Goal: Transaction & Acquisition: Obtain resource

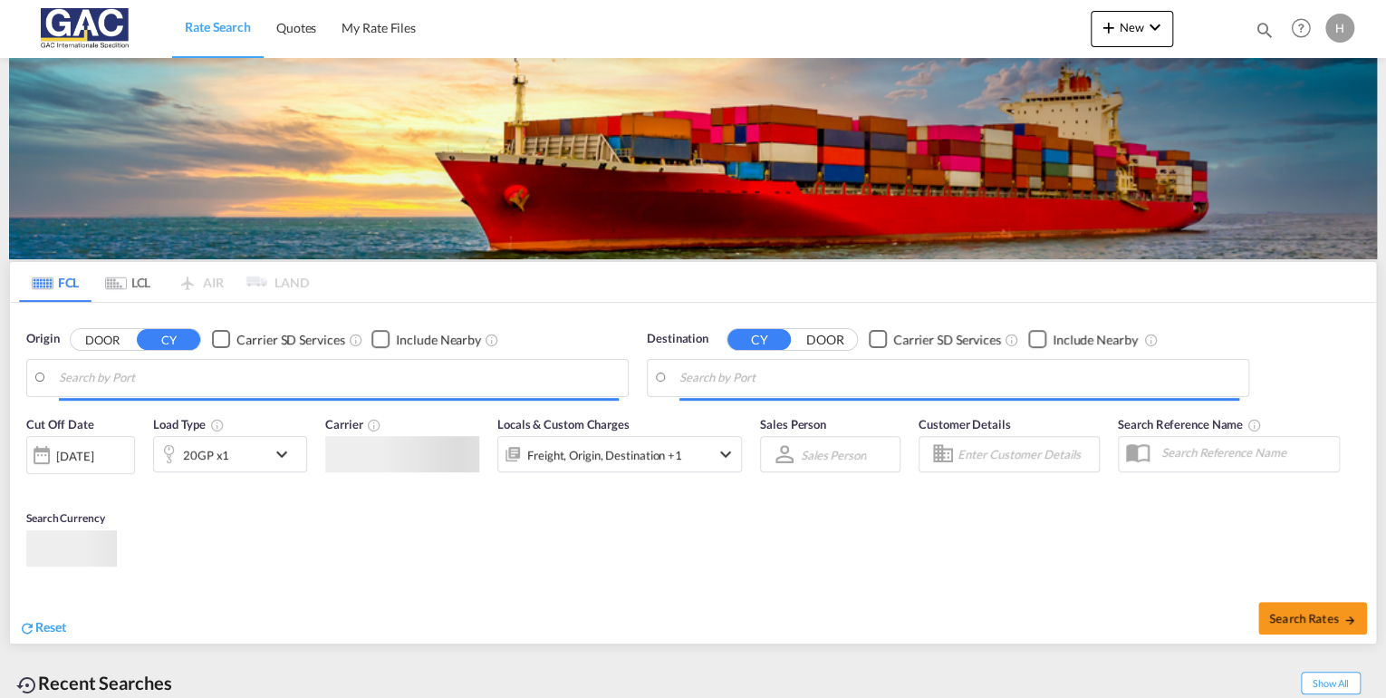
type input "[GEOGRAPHIC_DATA], DEBRV"
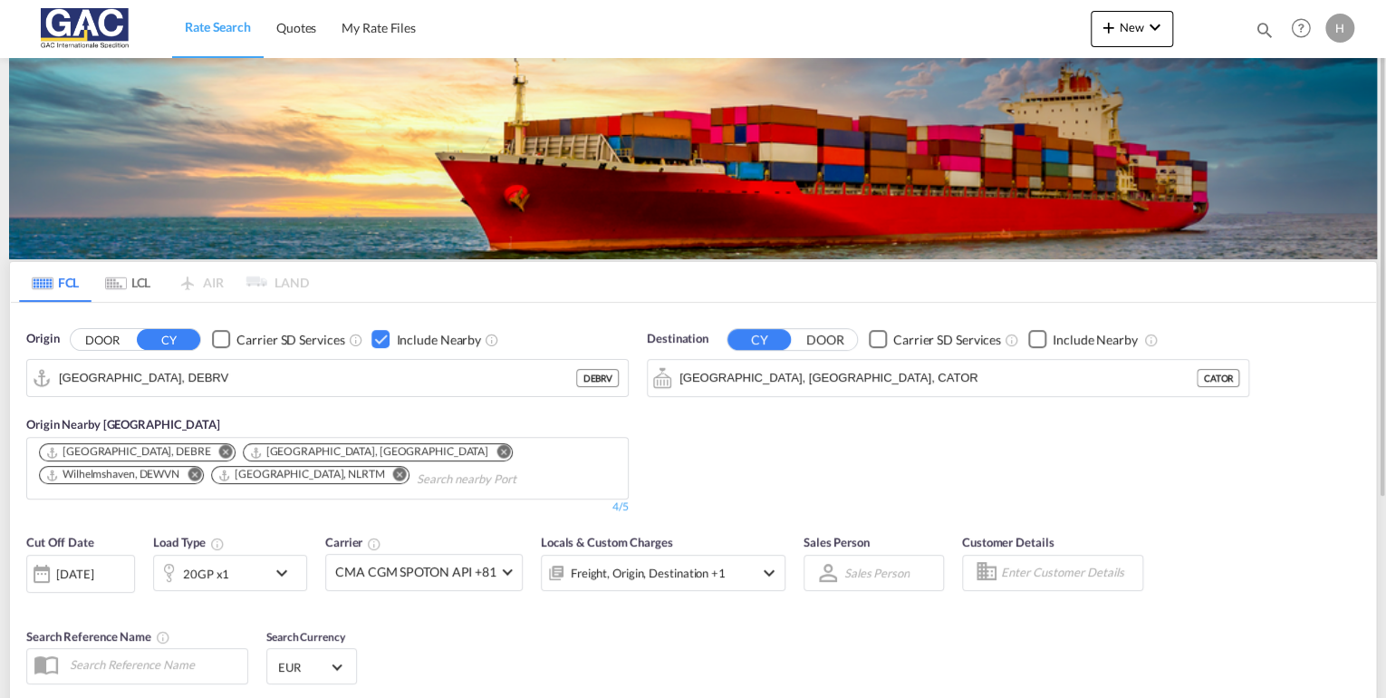
click at [273, 579] on md-icon "icon-chevron-down" at bounding box center [286, 573] width 31 height 22
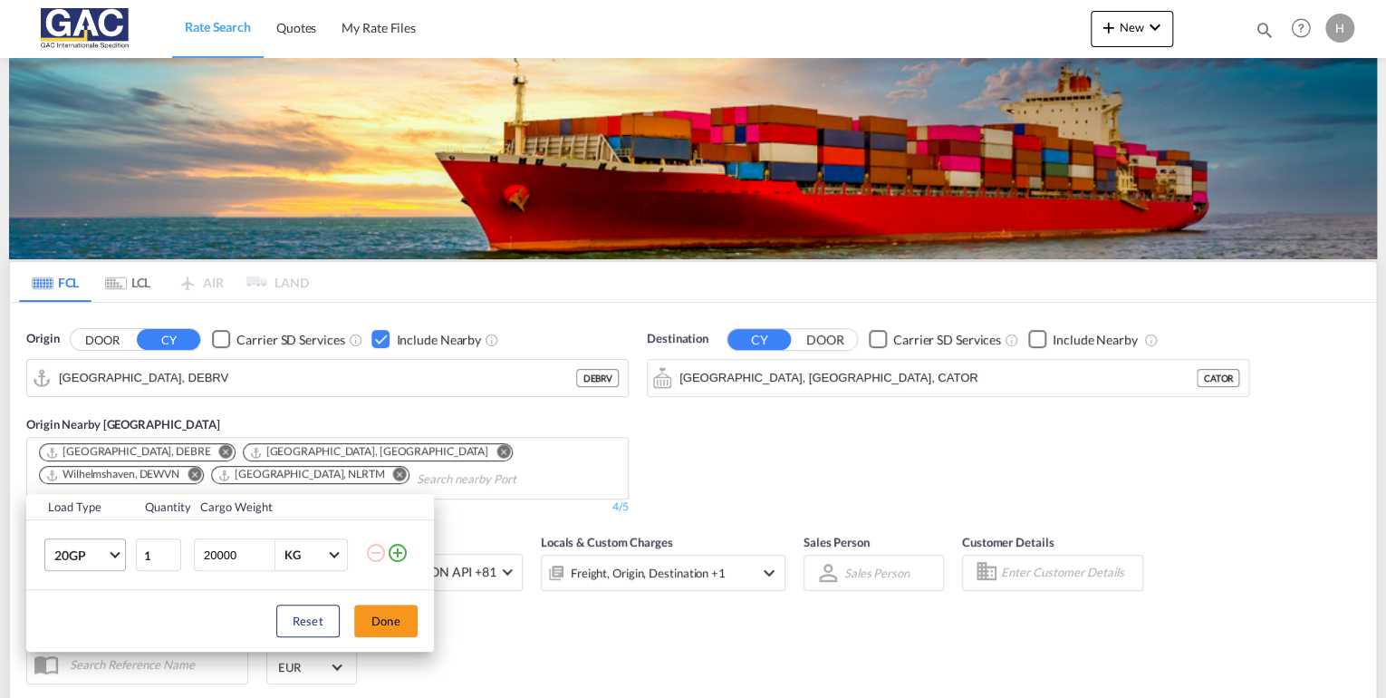
click at [115, 565] on md-select-value "20GP" at bounding box center [89, 554] width 72 height 31
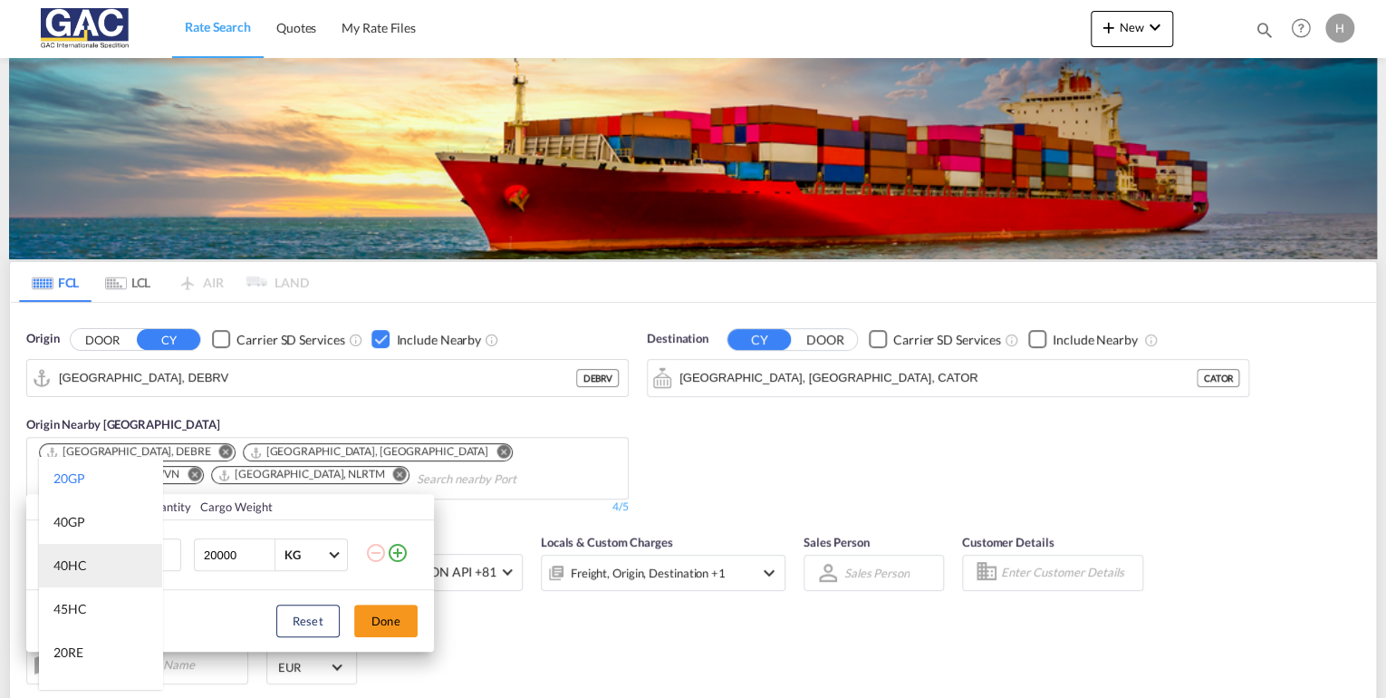
click at [91, 565] on md-option "40HC" at bounding box center [100, 565] width 123 height 43
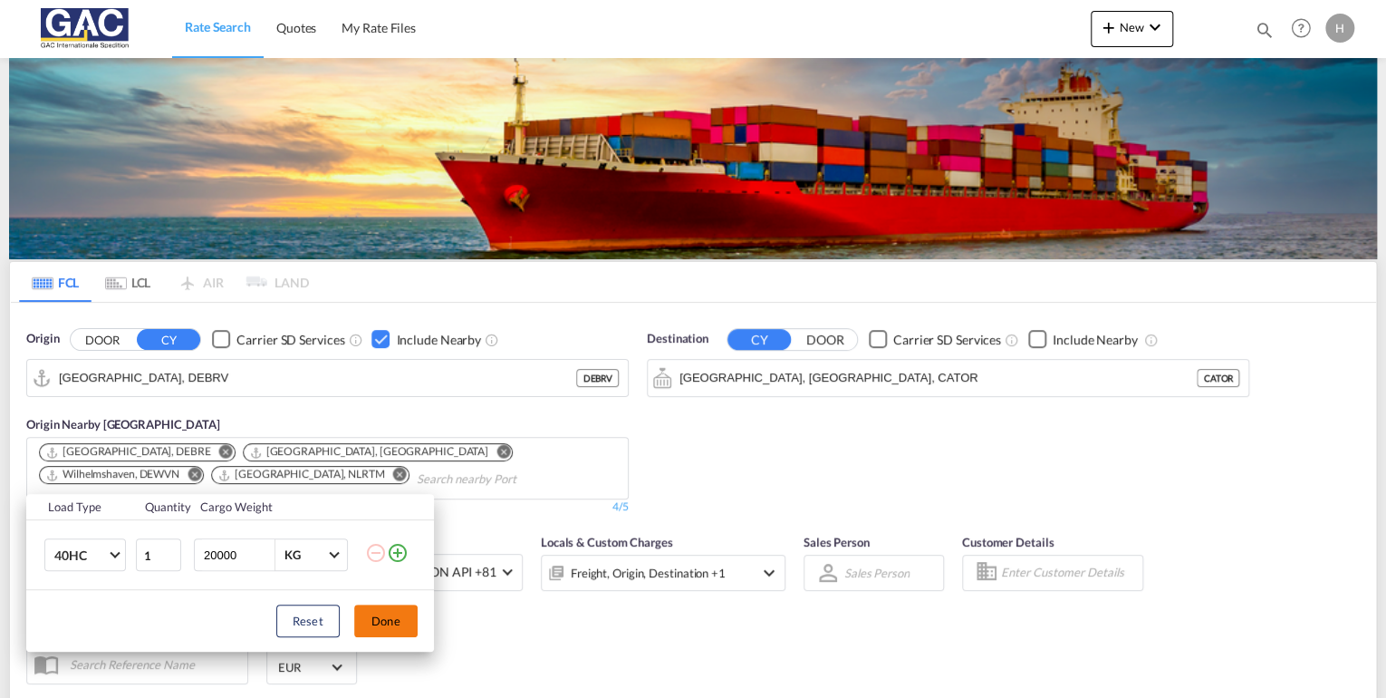
click at [377, 612] on button "Done" at bounding box center [385, 620] width 63 height 33
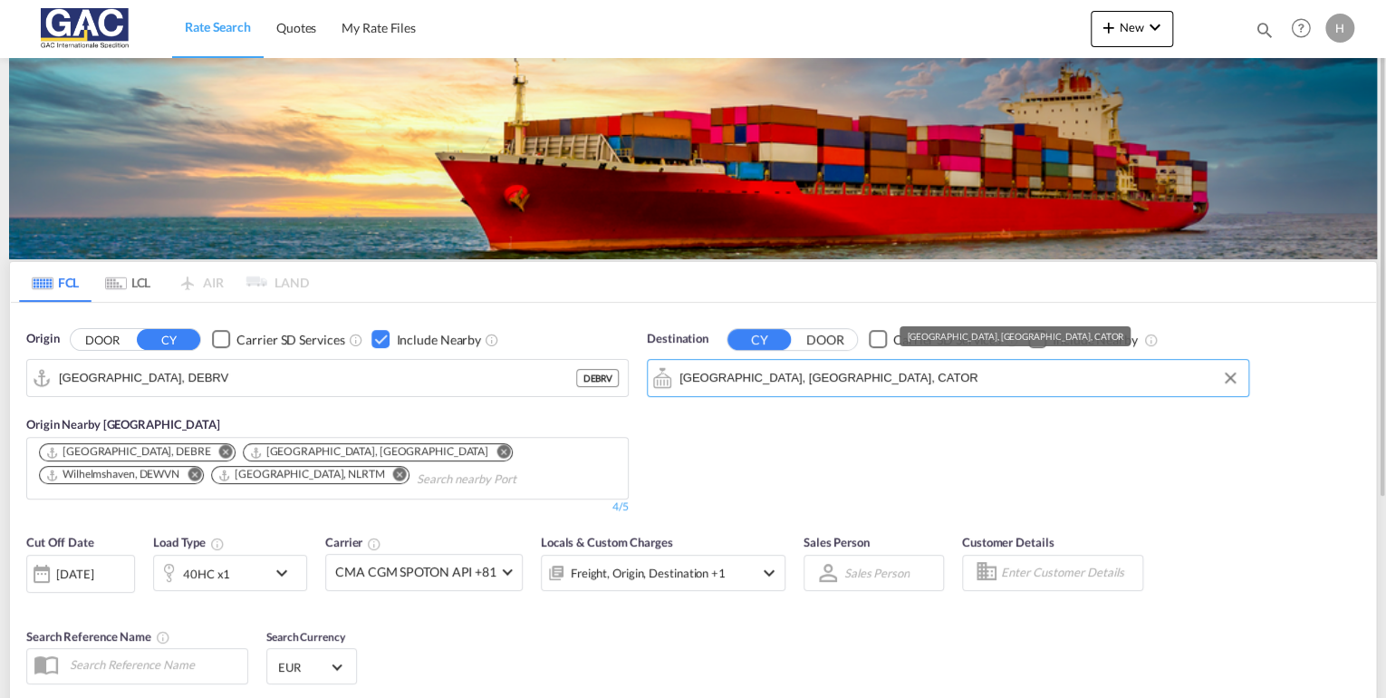
click at [1022, 367] on input "[GEOGRAPHIC_DATA], [GEOGRAPHIC_DATA], CATOR" at bounding box center [959, 377] width 560 height 27
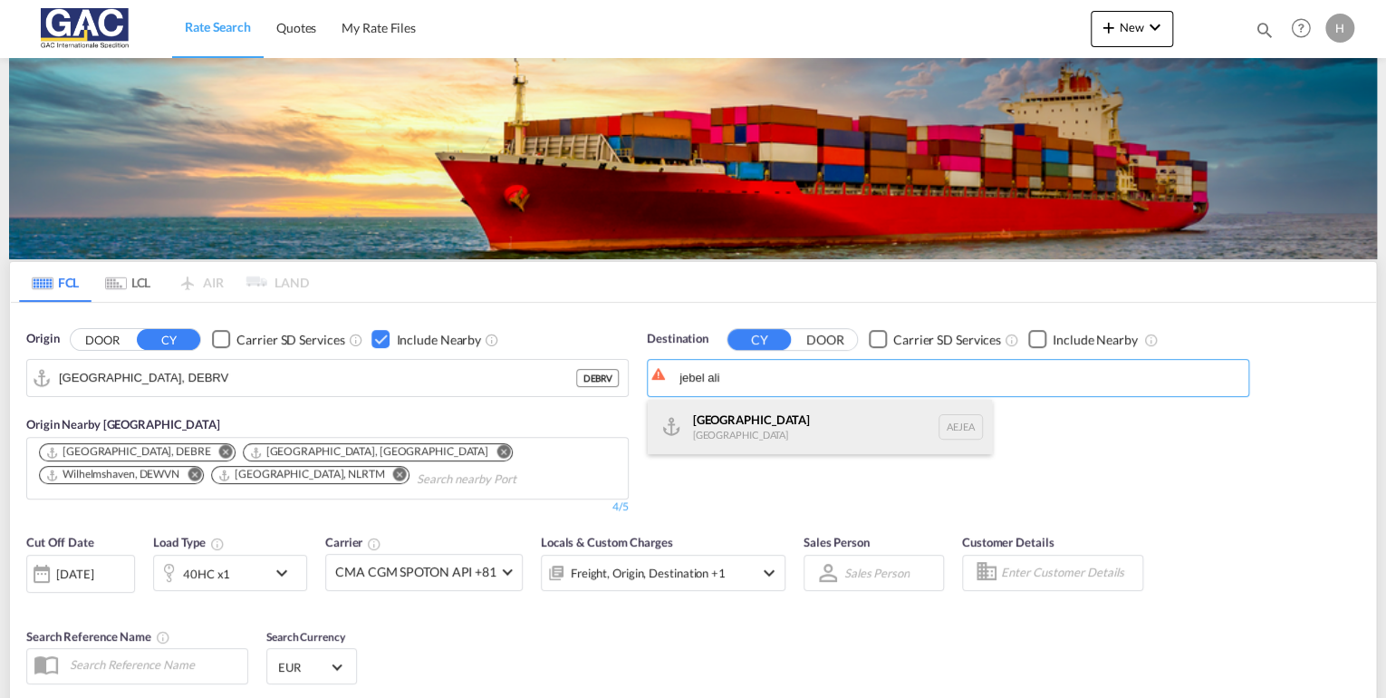
click at [799, 423] on div "[GEOGRAPHIC_DATA] [GEOGRAPHIC_DATA]" at bounding box center [820, 426] width 344 height 54
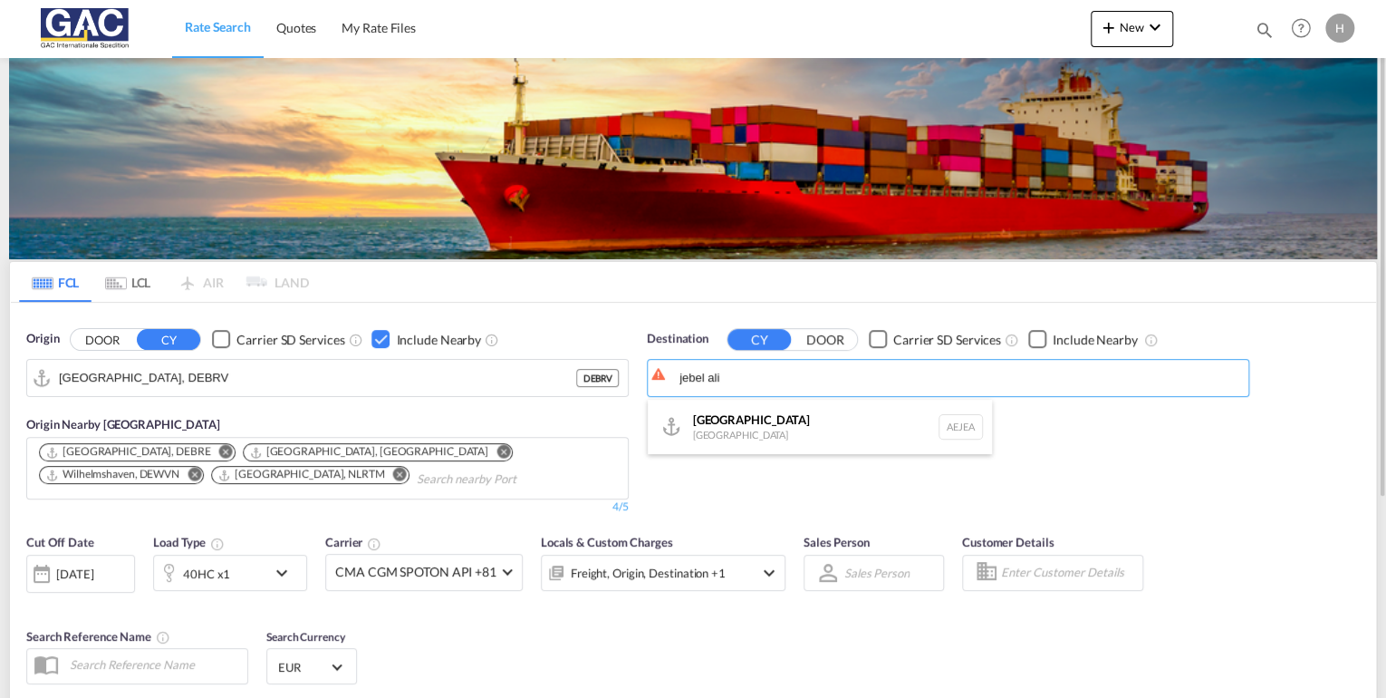
type input "[GEOGRAPHIC_DATA], [GEOGRAPHIC_DATA]"
click at [1038, 337] on div "Checkbox No Ink" at bounding box center [1037, 339] width 18 height 18
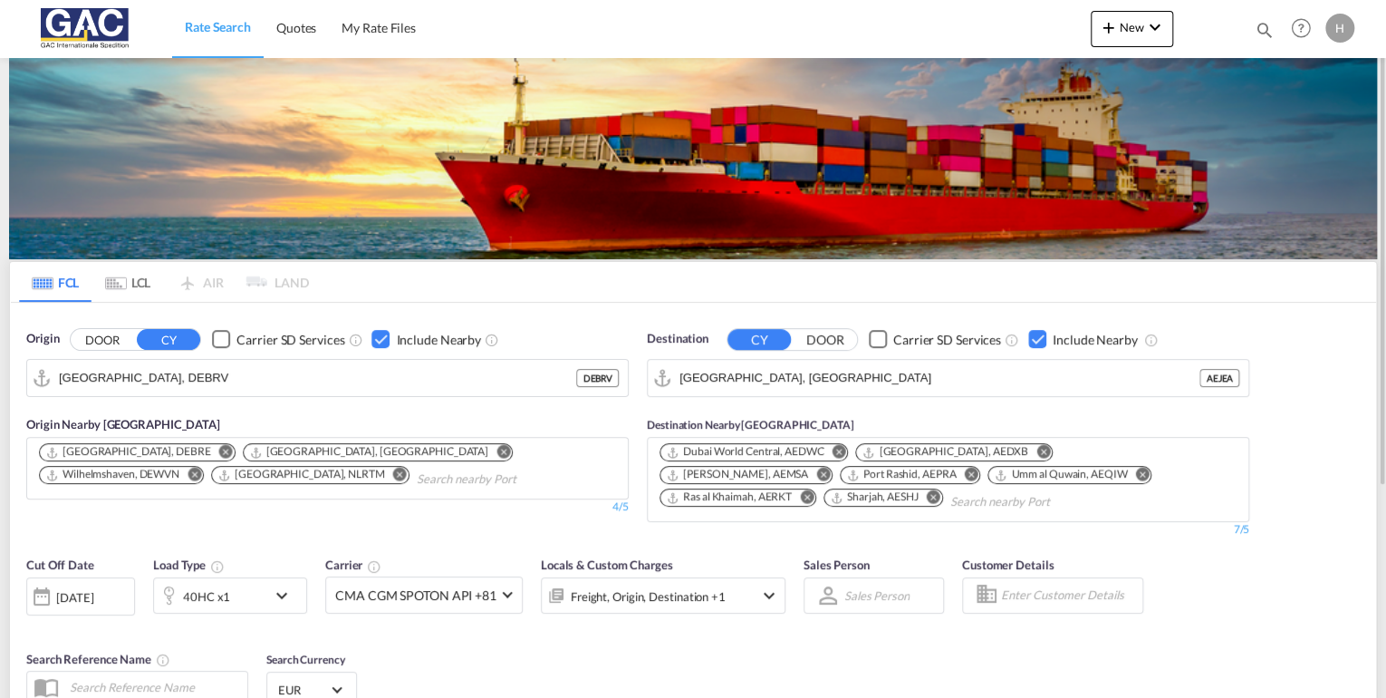
click at [830, 467] on md-icon "Remove" at bounding box center [823, 474] width 14 height 14
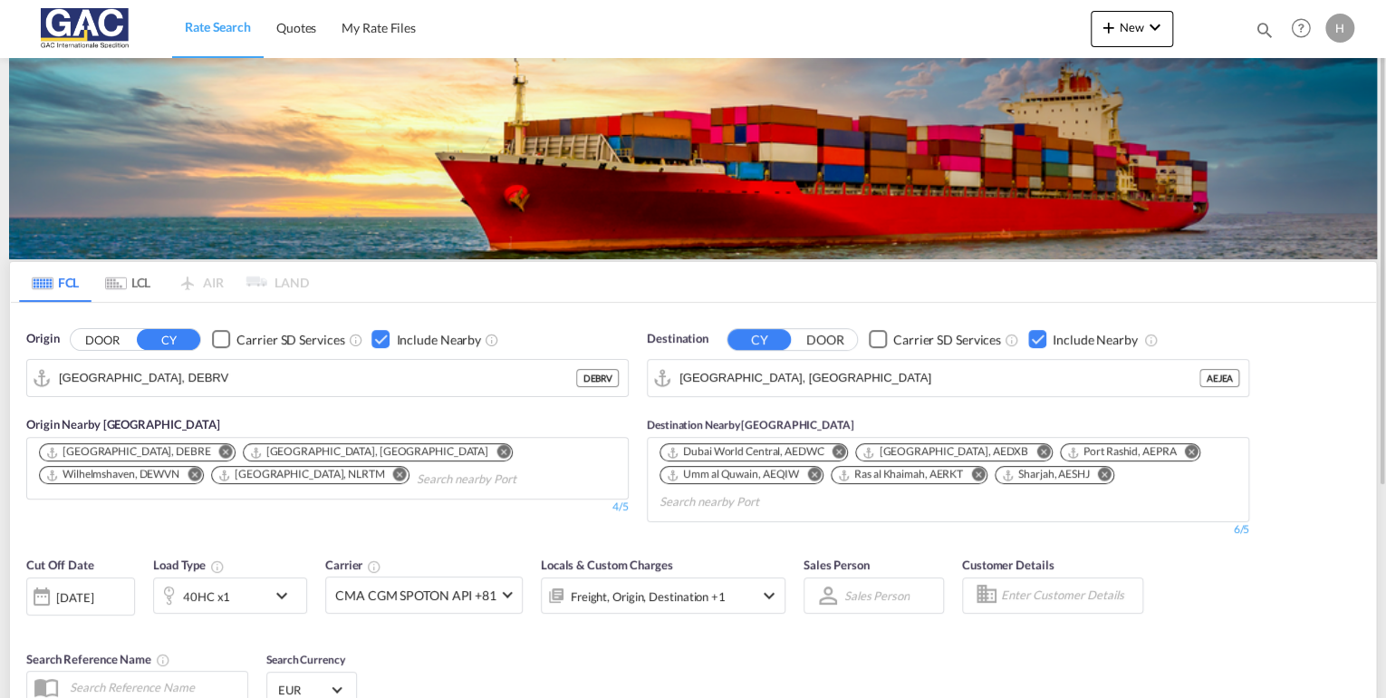
click at [1184, 447] on md-icon "Remove" at bounding box center [1191, 452] width 14 height 14
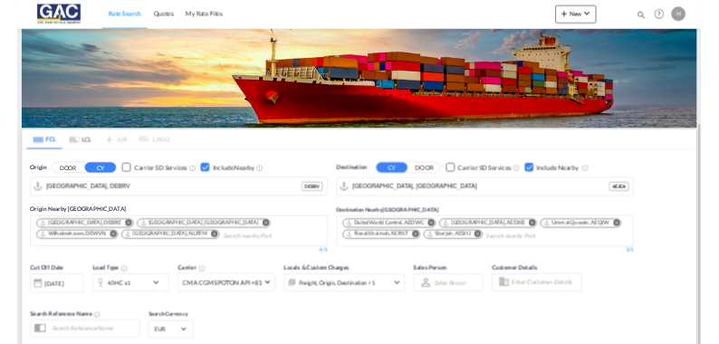
scroll to position [217, 0]
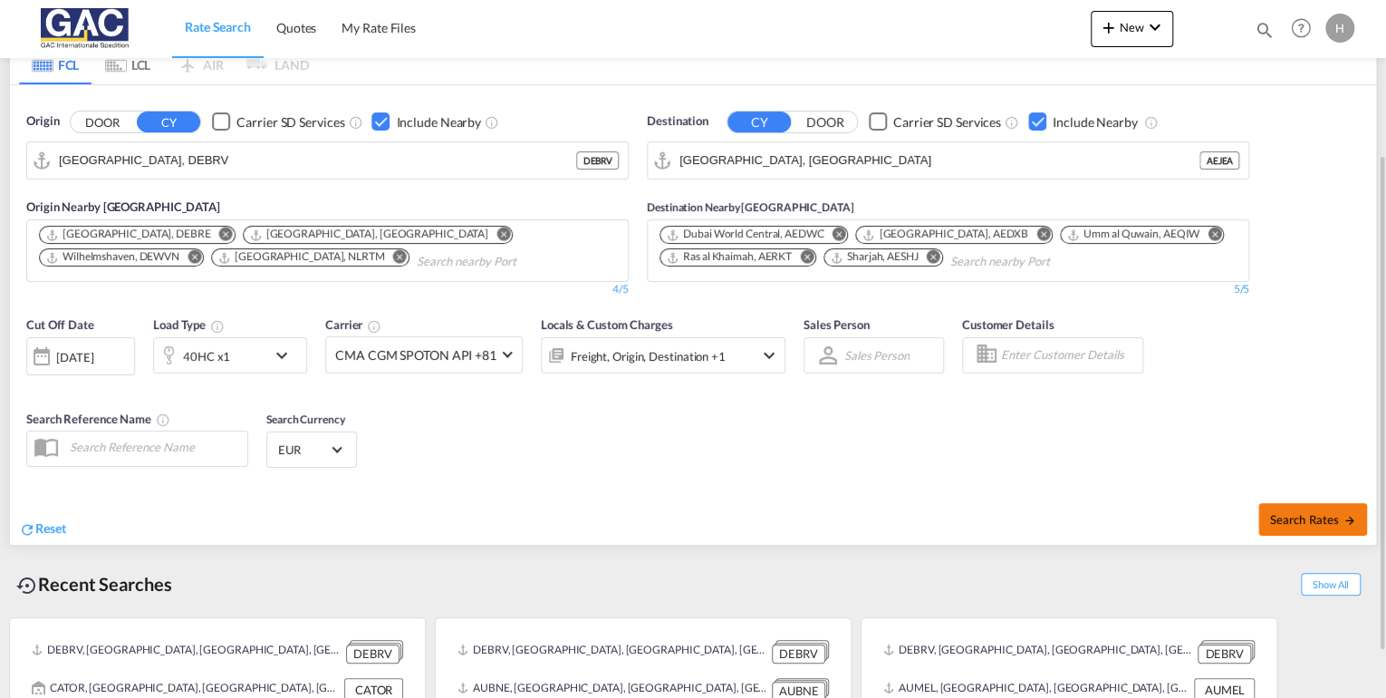
click at [1301, 506] on button "Search Rates" at bounding box center [1312, 519] width 109 height 33
type input "DEBRV to AEJEA / [DATE]"
